Goal: Transaction & Acquisition: Purchase product/service

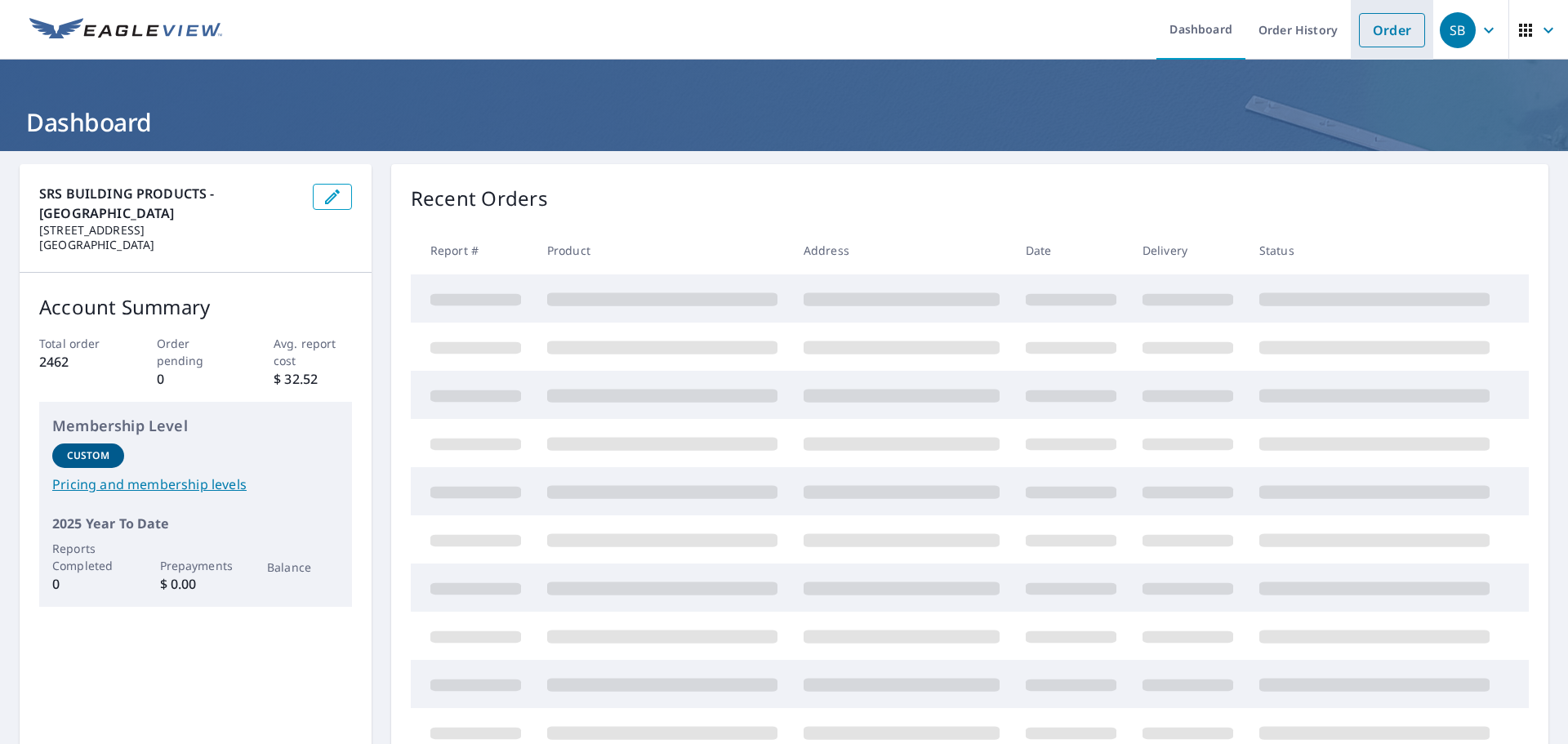
click at [1394, 35] on link "Order" at bounding box center [1392, 30] width 66 height 34
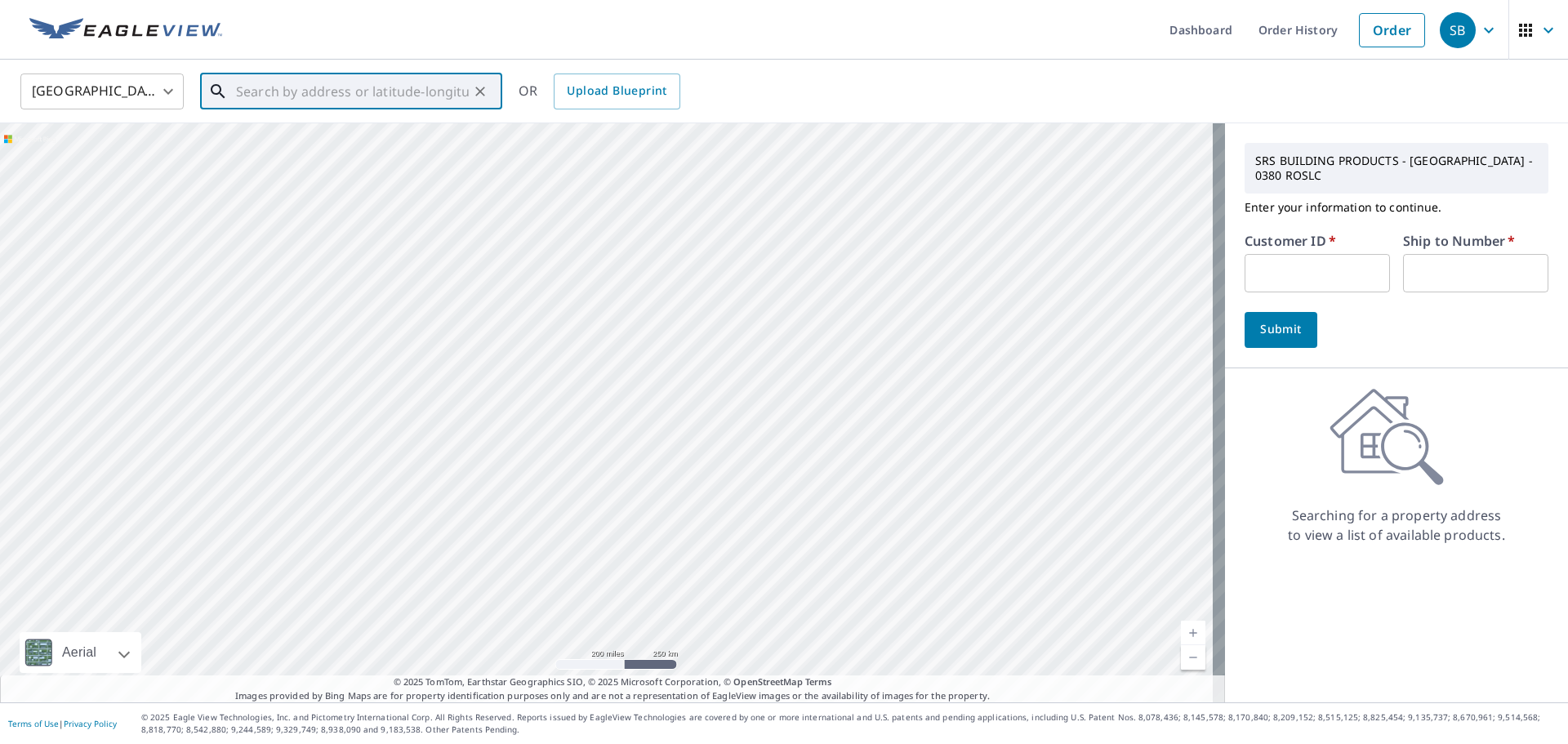
click at [341, 85] on input "text" at bounding box center [352, 91] width 233 height 45
click at [309, 100] on input "text" at bounding box center [352, 91] width 233 height 45
click at [329, 96] on input "text" at bounding box center [352, 91] width 233 height 45
click at [302, 136] on span "[STREET_ADDRESS]" at bounding box center [361, 138] width 256 height 19
type input "[STREET_ADDRESS][PERSON_NAME]"
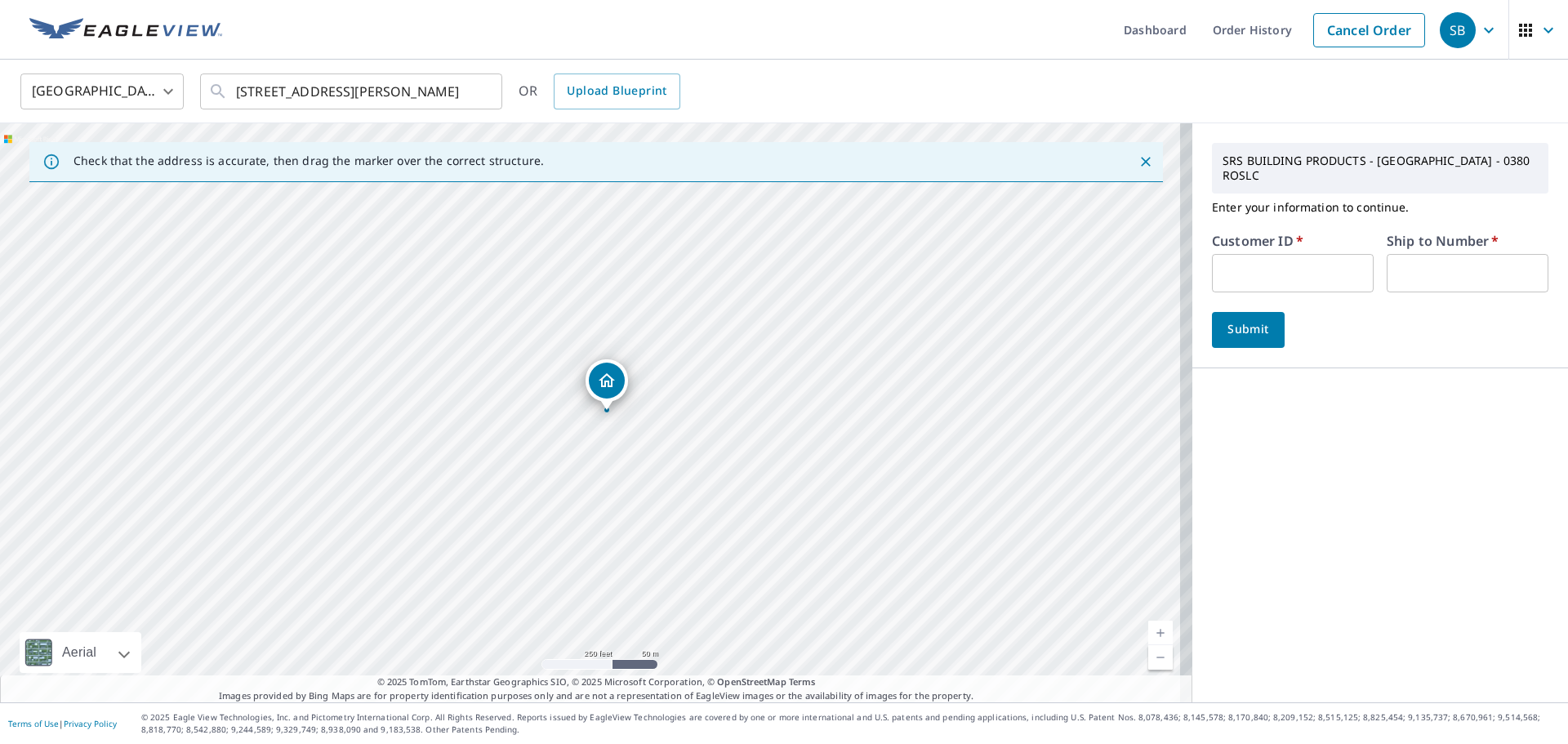
click at [1289, 263] on input "text" at bounding box center [1292, 273] width 161 height 38
type input "everestconlc"
click at [1404, 283] on input "text" at bounding box center [1468, 273] width 161 height 38
type input "1"
click at [1232, 335] on span "Submit" at bounding box center [1249, 329] width 46 height 20
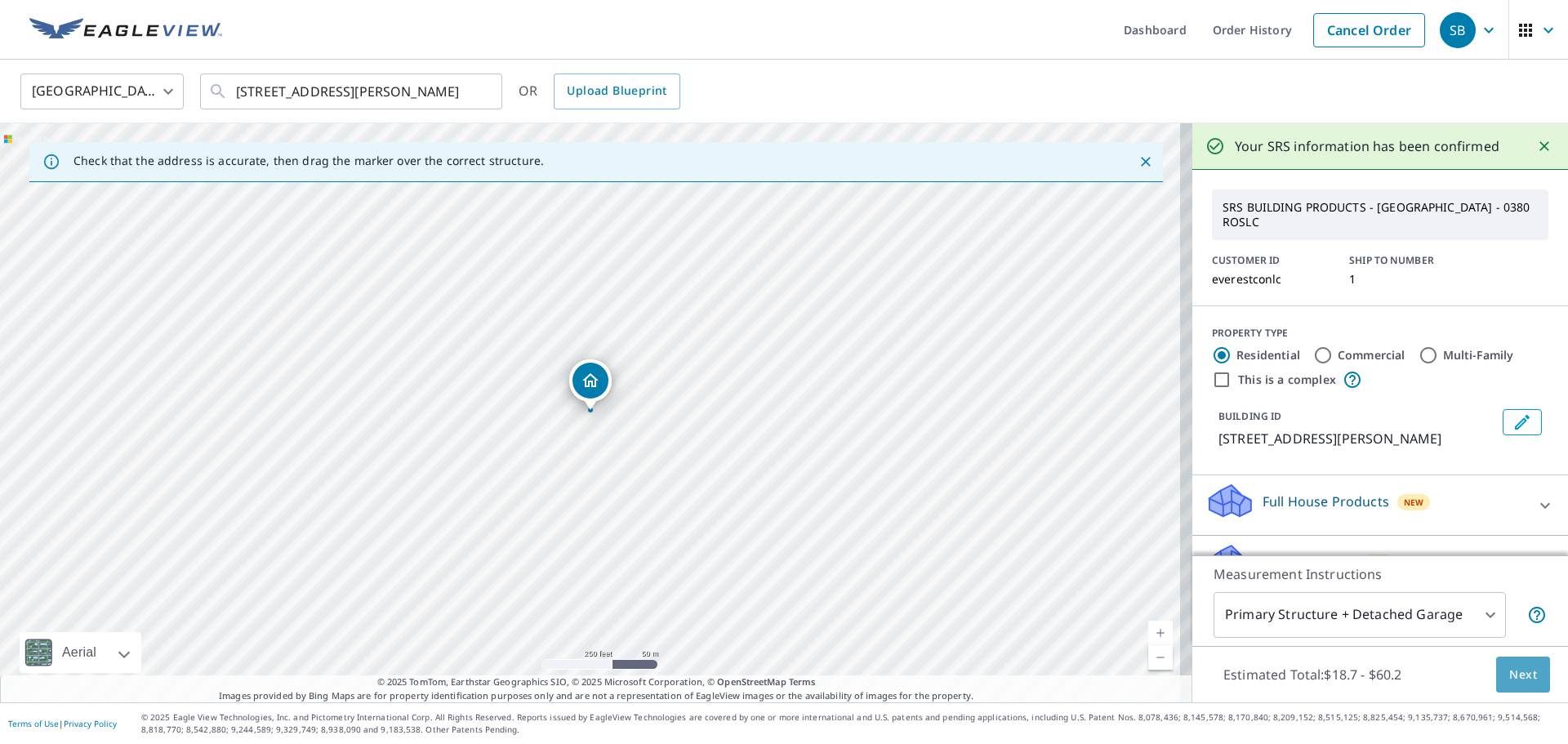
click at [1513, 677] on span "Next" at bounding box center [1523, 675] width 28 height 20
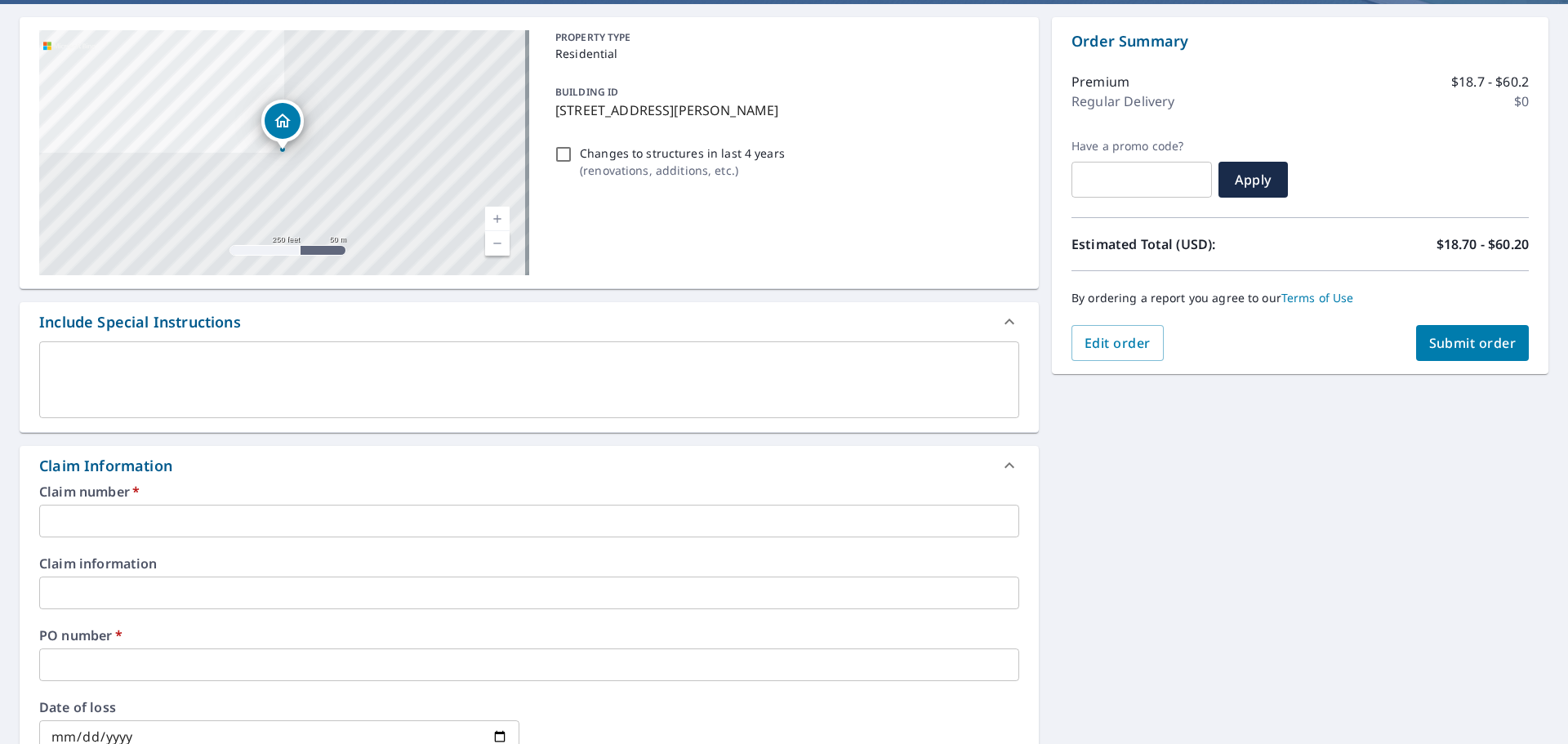
scroll to position [245, 0]
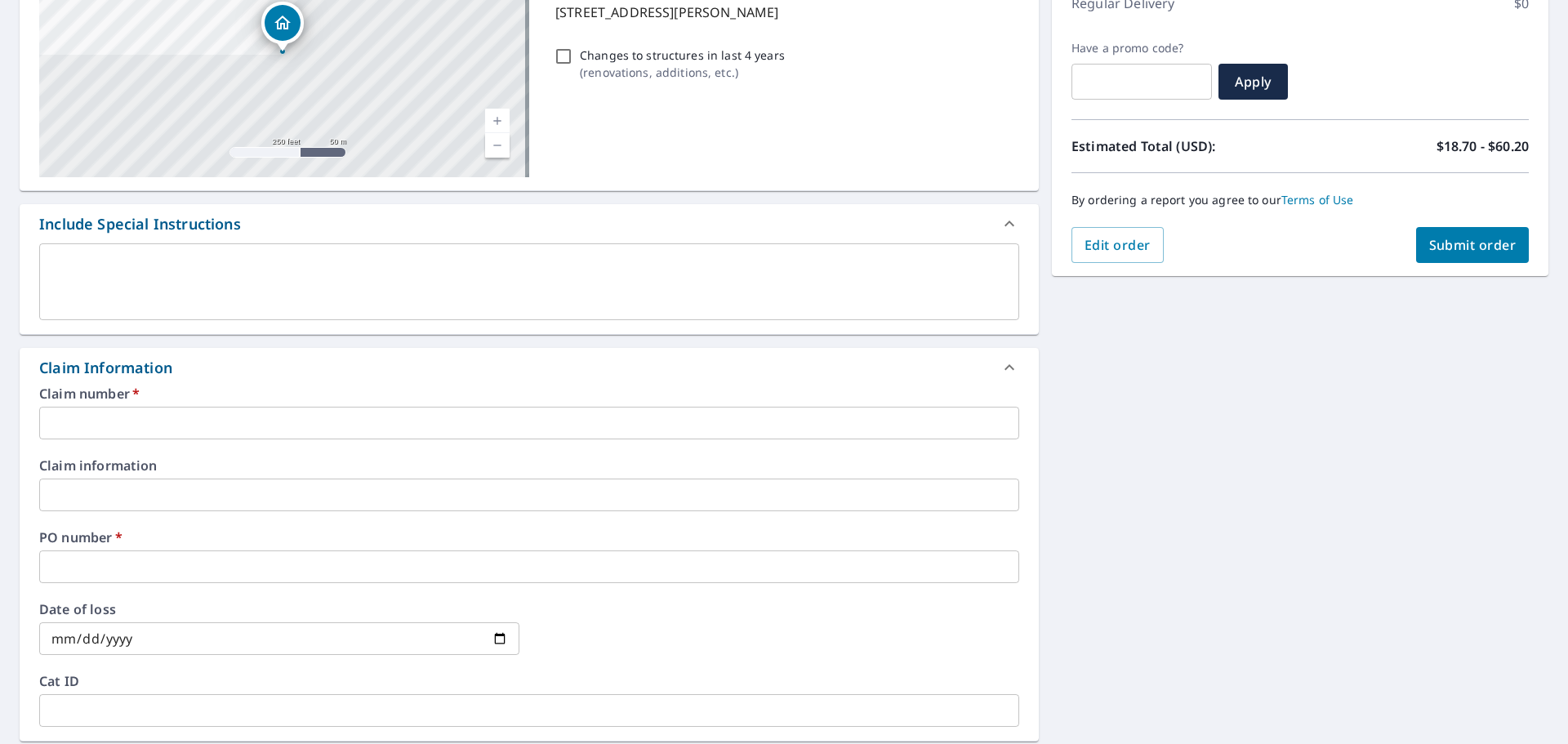
click at [187, 428] on input "text" at bounding box center [529, 422] width 980 height 32
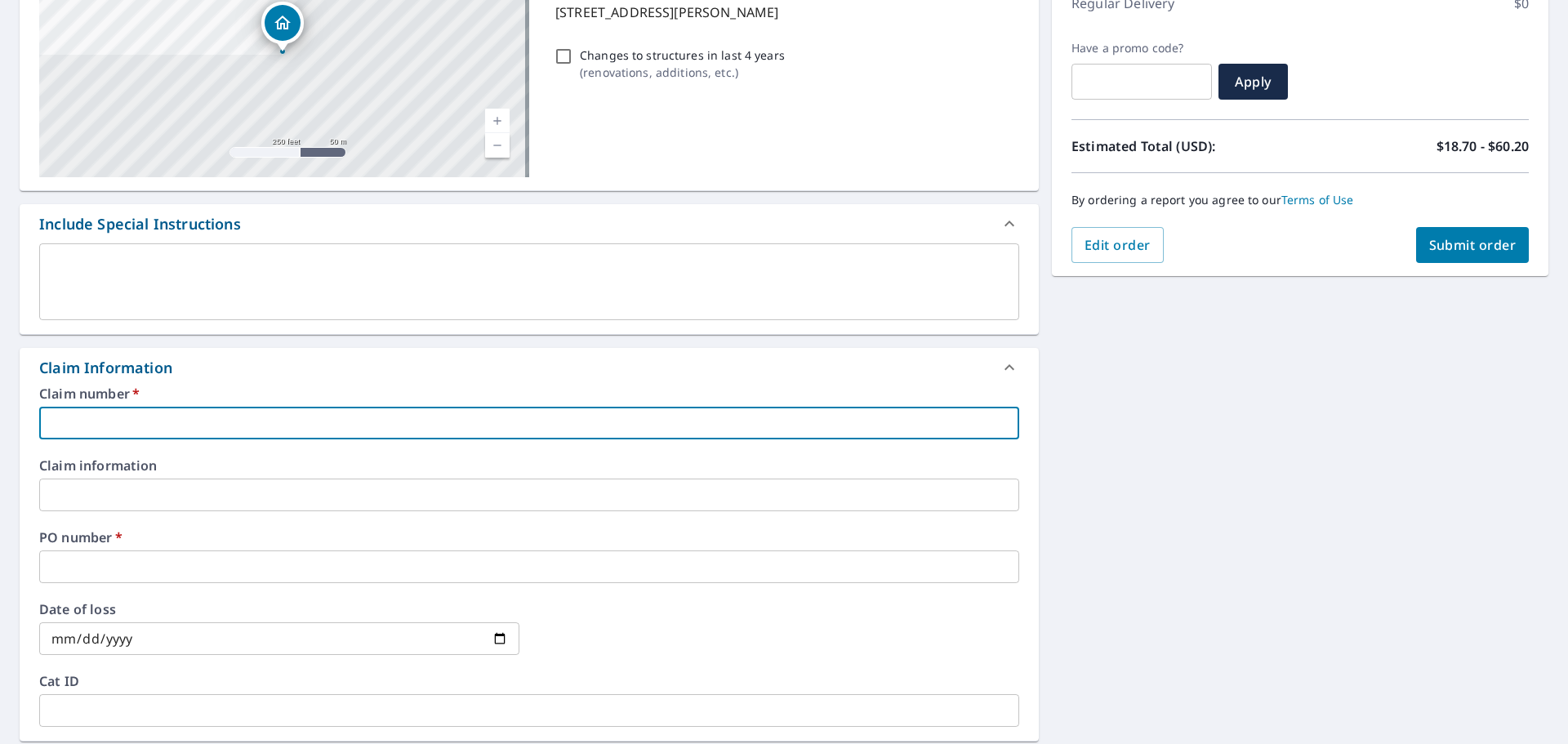
type input "Everest"
checkbox input "true"
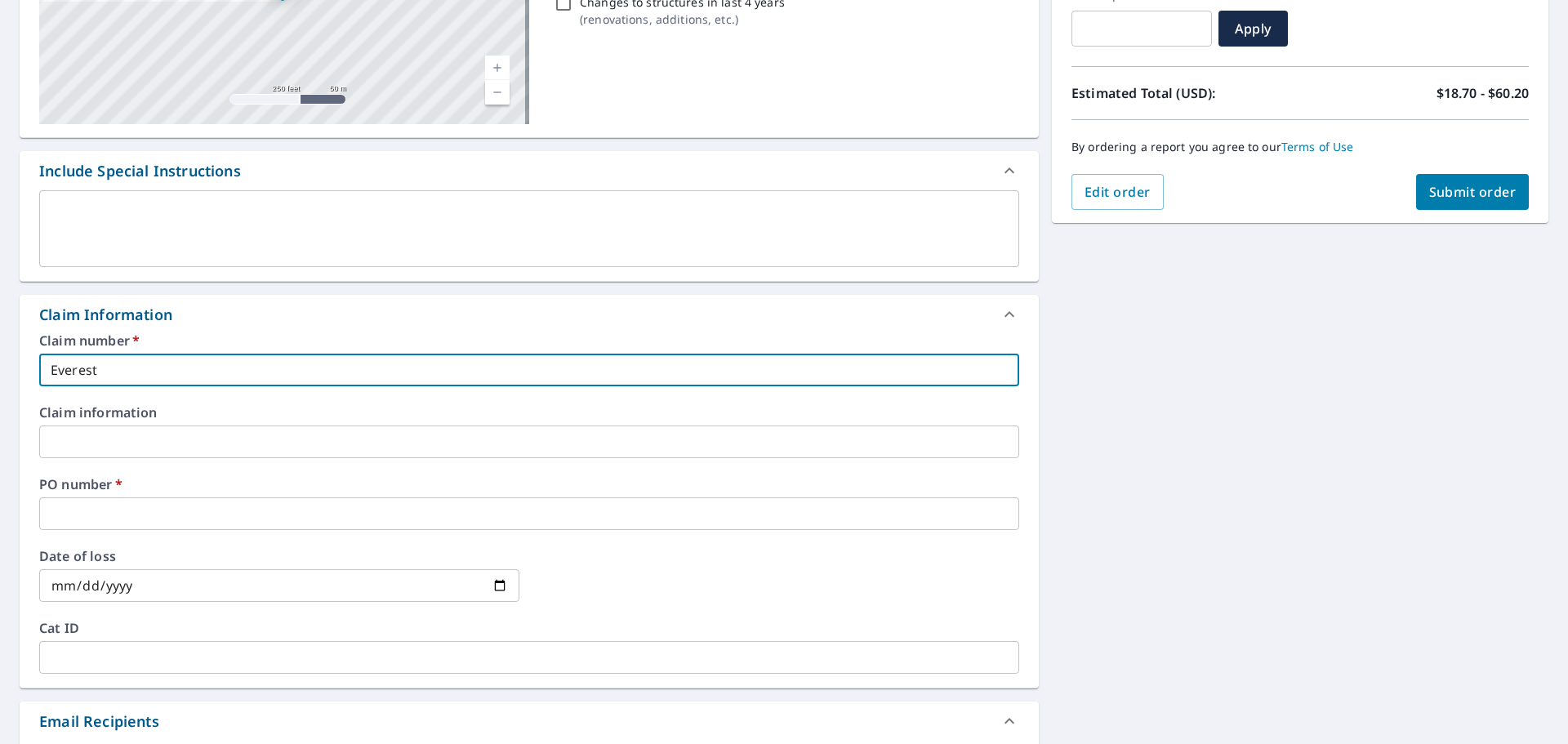
scroll to position [327, 0]
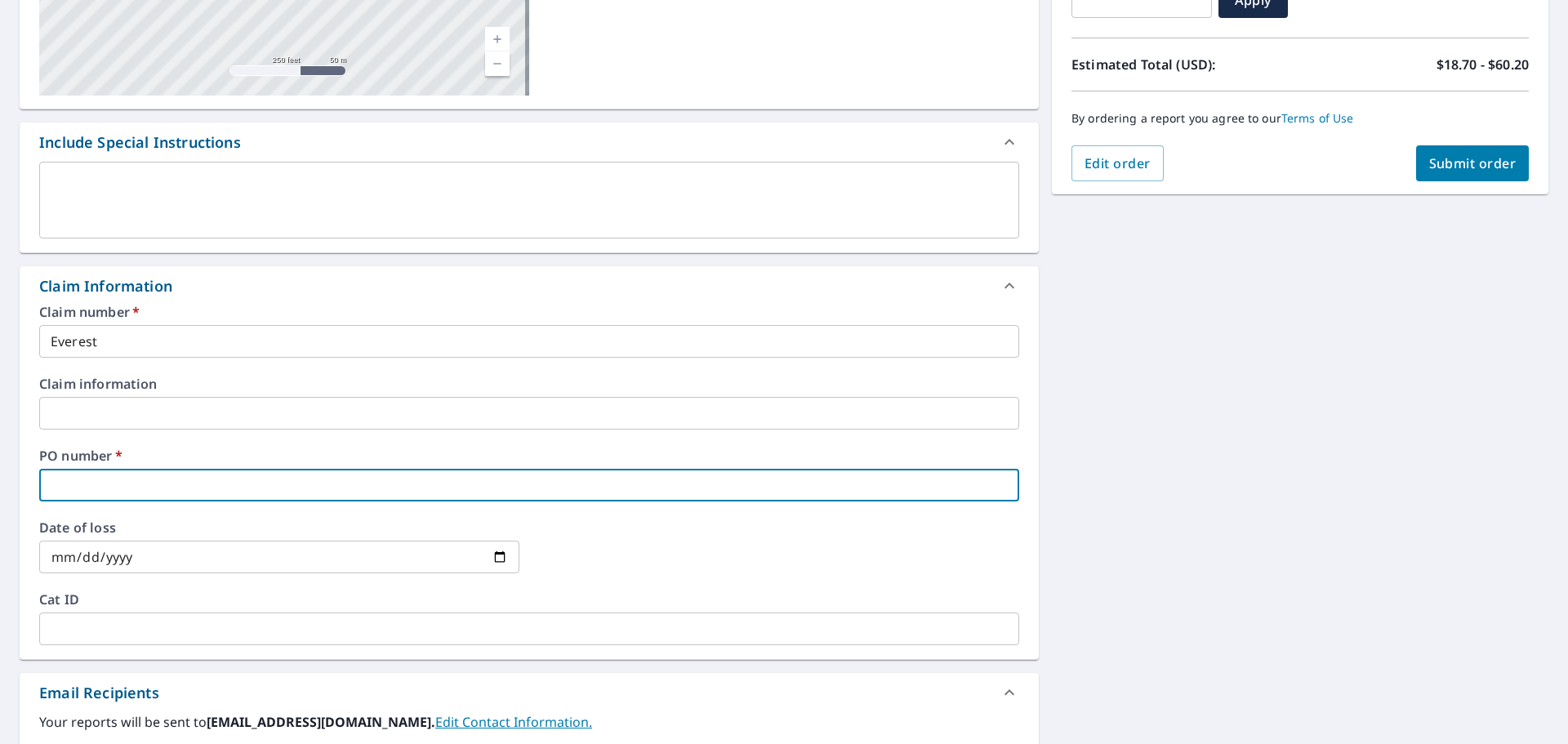
click at [101, 484] on input "text" at bounding box center [529, 484] width 980 height 32
type input "Everest"
click at [1451, 160] on span "Submit order" at bounding box center [1473, 162] width 87 height 18
checkbox input "true"
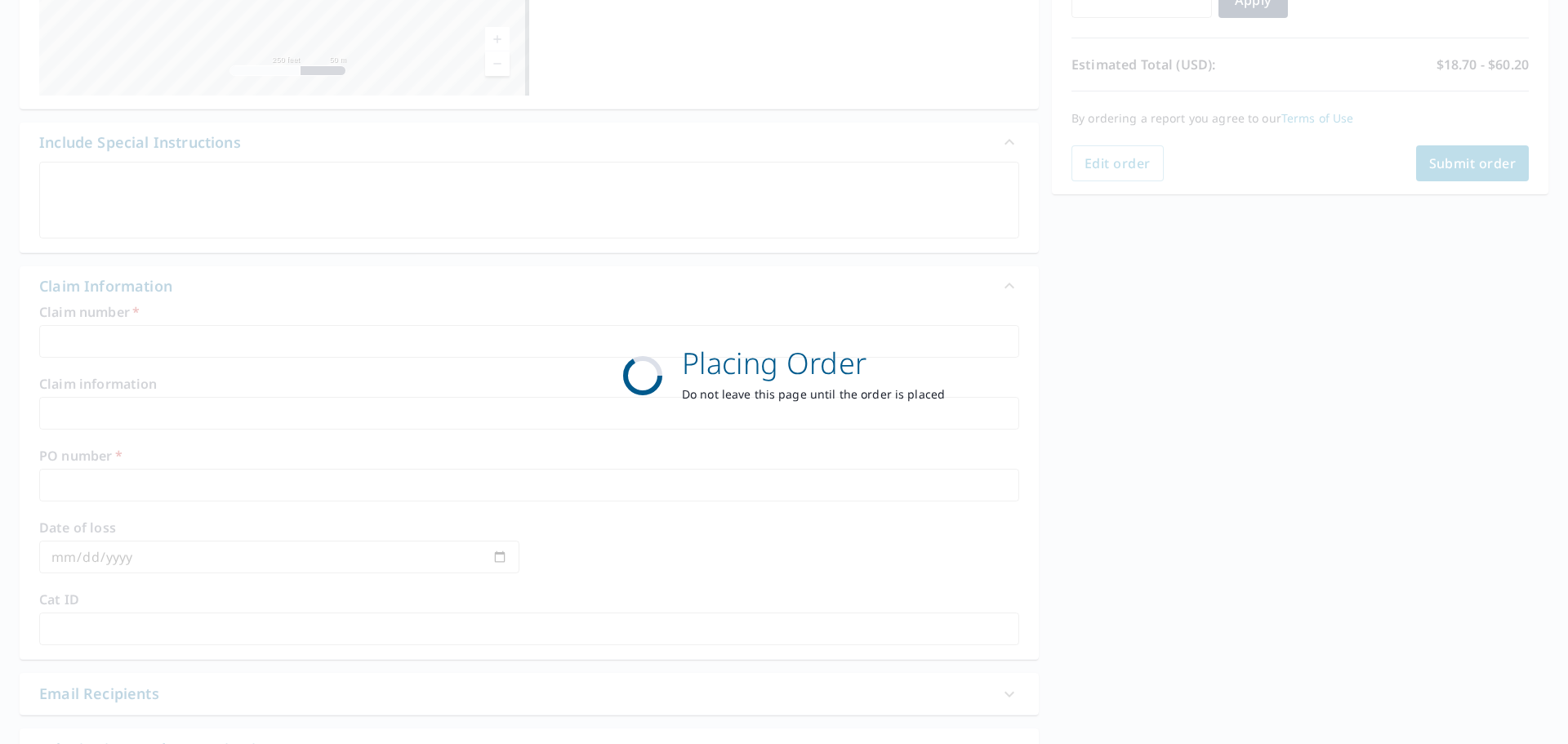
scroll to position [217, 0]
